Goal: Submit feedback/report problem

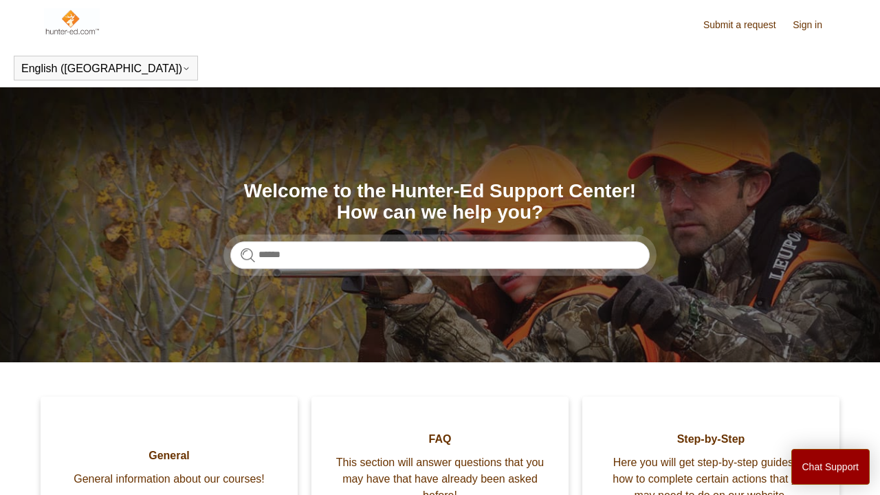
click at [745, 25] on link "Submit a request" at bounding box center [746, 25] width 87 height 14
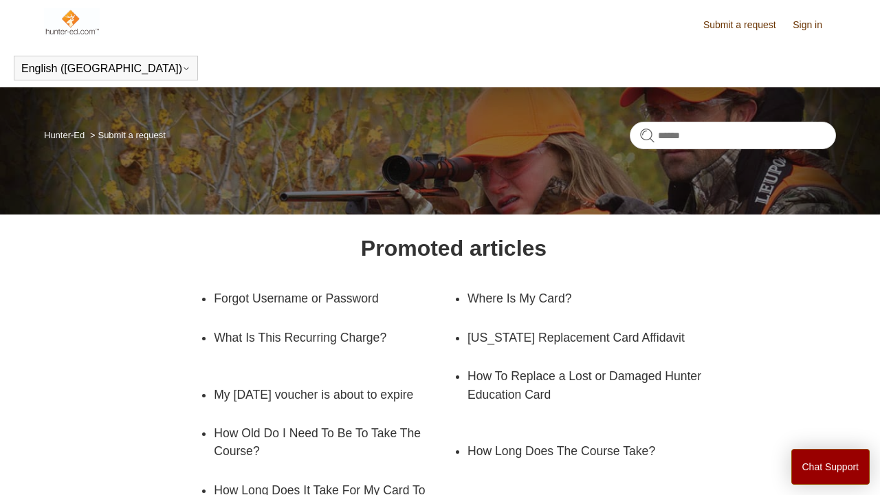
click at [742, 24] on link "Submit a request" at bounding box center [746, 25] width 87 height 14
click at [743, 24] on link "Submit a request" at bounding box center [746, 25] width 87 height 14
click at [742, 25] on link "Submit a request" at bounding box center [746, 25] width 87 height 14
click at [743, 24] on link "Submit a request" at bounding box center [746, 25] width 87 height 14
click at [744, 24] on link "Submit a request" at bounding box center [746, 25] width 87 height 14
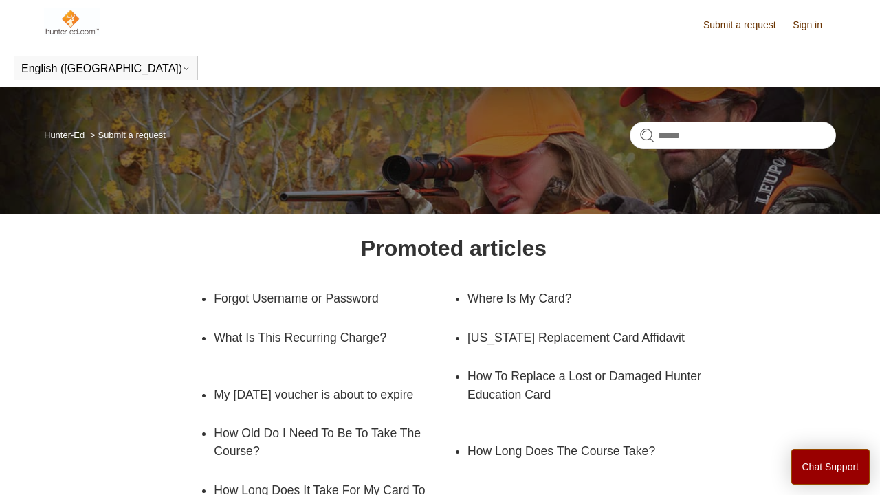
click at [745, 25] on link "Submit a request" at bounding box center [746, 25] width 87 height 14
click at [743, 24] on link "Submit a request" at bounding box center [746, 25] width 87 height 14
click at [740, 25] on link "Submit a request" at bounding box center [746, 25] width 87 height 14
